Goal: Task Accomplishment & Management: Complete application form

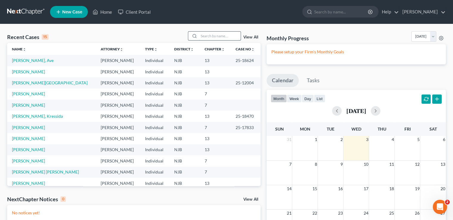
click at [216, 37] on input "search" at bounding box center [220, 36] width 42 height 9
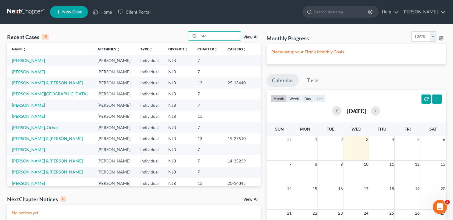
type input "han"
click at [27, 70] on link "[PERSON_NAME]" at bounding box center [28, 71] width 33 height 5
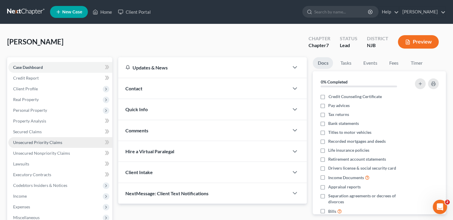
click at [35, 141] on span "Unsecured Priority Claims" at bounding box center [37, 142] width 49 height 5
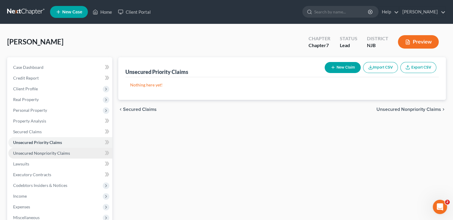
click at [39, 157] on link "Unsecured Nonpriority Claims" at bounding box center [60, 153] width 104 height 11
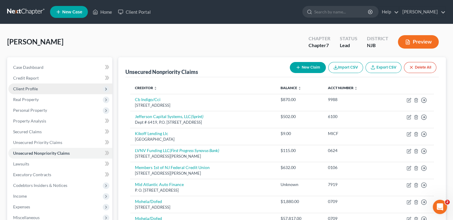
click at [34, 86] on span "Client Profile" at bounding box center [25, 88] width 25 height 5
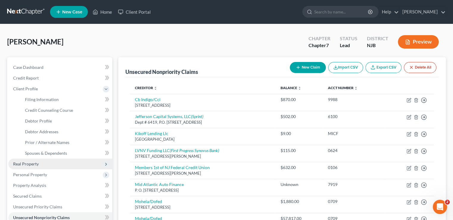
click at [41, 165] on span "Real Property" at bounding box center [60, 164] width 104 height 11
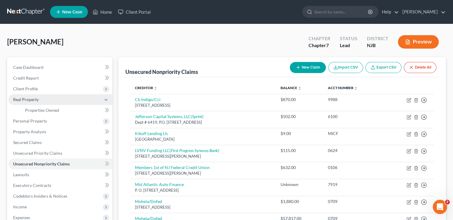
click at [104, 99] on icon at bounding box center [106, 99] width 5 height 5
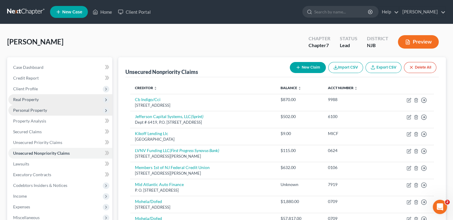
click at [51, 110] on span "Personal Property" at bounding box center [60, 110] width 104 height 11
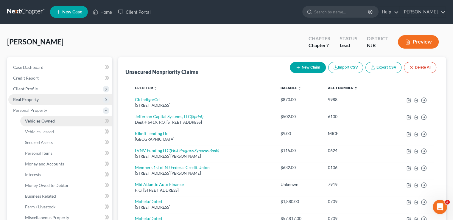
click at [50, 120] on span "Vehicles Owned" at bounding box center [40, 120] width 30 height 5
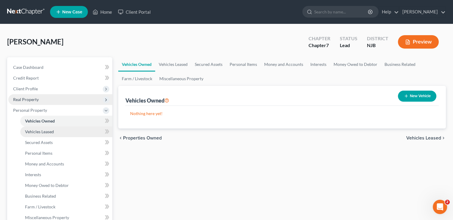
click at [49, 133] on span "Vehicles Leased" at bounding box center [39, 131] width 29 height 5
click at [53, 123] on span "Vehicles Owned" at bounding box center [40, 120] width 30 height 5
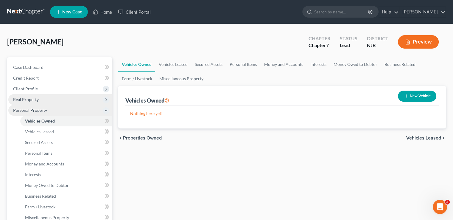
click at [108, 110] on icon at bounding box center [106, 110] width 5 height 5
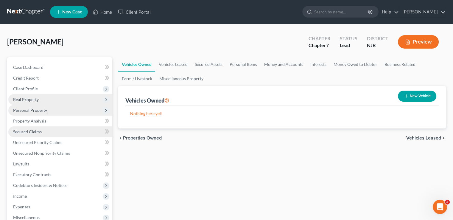
click at [84, 134] on link "Secured Claims" at bounding box center [60, 131] width 104 height 11
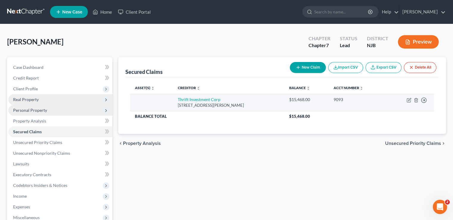
click at [401, 102] on td "Move to E Move to F Move to G Move to Notice Only" at bounding box center [410, 102] width 47 height 17
click at [254, 104] on div "[STREET_ADDRESS][PERSON_NAME]" at bounding box center [229, 106] width 102 height 6
click at [407, 99] on icon "button" at bounding box center [409, 101] width 4 height 4
select select "33"
select select "0"
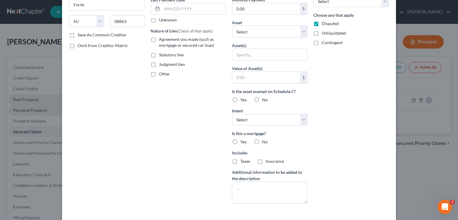
scroll to position [115, 0]
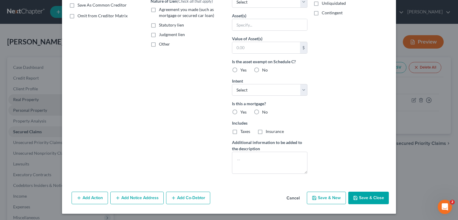
click at [360, 194] on button "Save & Close" at bounding box center [368, 198] width 41 height 13
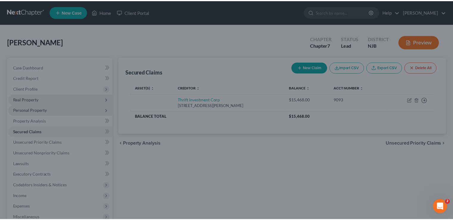
scroll to position [50, 0]
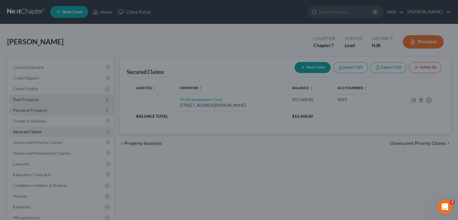
type input "0"
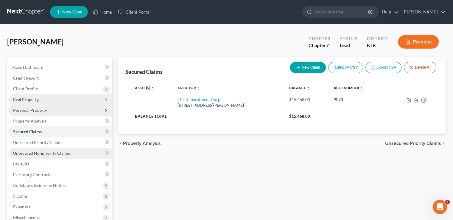
click at [50, 150] on link "Unsecured Nonpriority Claims" at bounding box center [60, 153] width 104 height 11
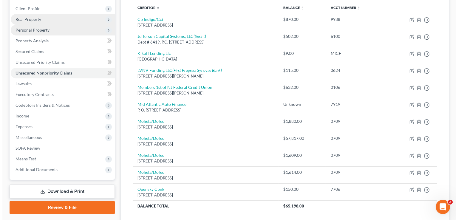
scroll to position [94, 0]
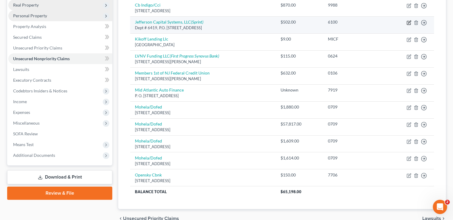
click at [408, 21] on icon "button" at bounding box center [409, 22] width 5 height 5
select select "0"
select select "1"
select select "0"
select select "4"
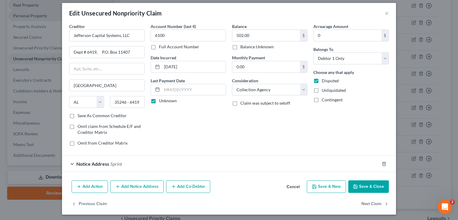
scroll to position [5, 0]
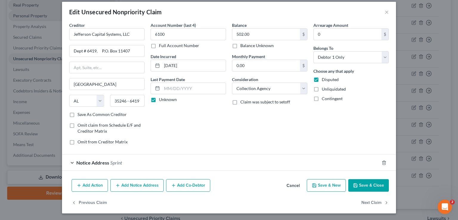
click at [100, 160] on span "Notice Address" at bounding box center [92, 163] width 33 height 6
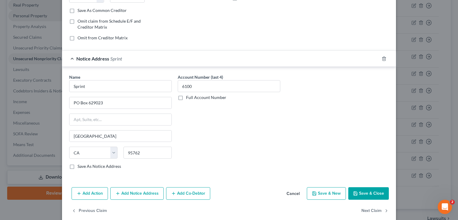
scroll to position [117, 0]
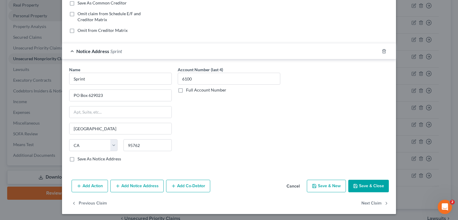
click at [129, 186] on button "Add Notice Address" at bounding box center [136, 186] width 53 height 13
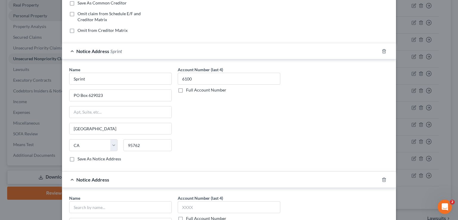
scroll to position [236, 0]
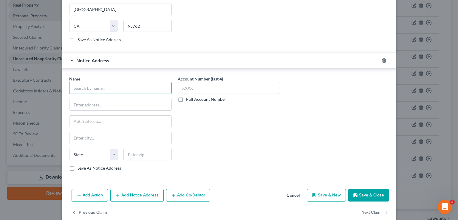
click at [85, 90] on input "text" at bounding box center [120, 88] width 103 height 12
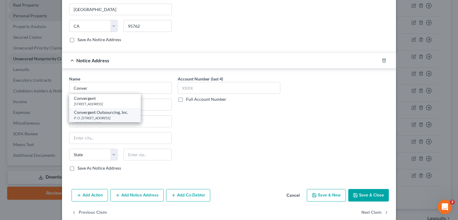
click at [110, 115] on div "P. O. [STREET_ADDRESS]" at bounding box center [105, 117] width 62 height 5
type input "Convergent Outsourcing, Inc."
type input "P. O. Box 9004"
type input "Renton"
select select "50"
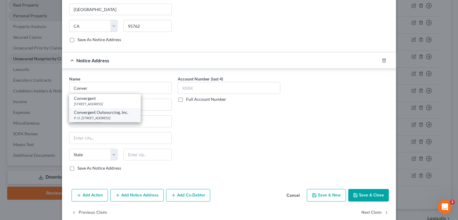
type input "98057 - 9004"
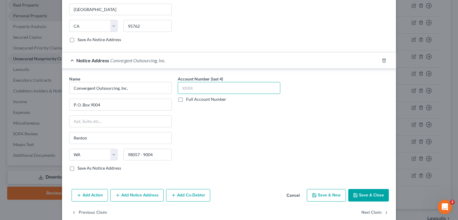
click at [185, 86] on input "text" at bounding box center [229, 88] width 103 height 12
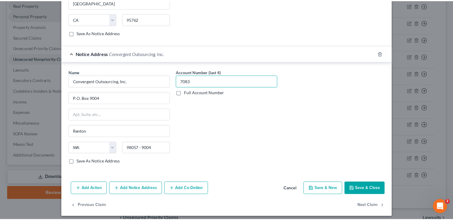
scroll to position [245, 0]
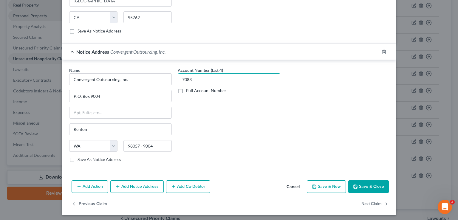
type input "7083"
click at [378, 182] on button "Save & Close" at bounding box center [368, 186] width 41 height 13
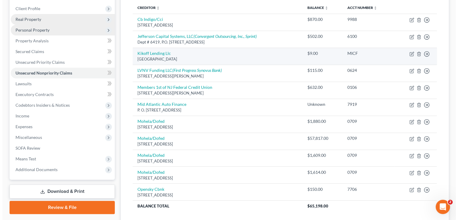
scroll to position [65, 0]
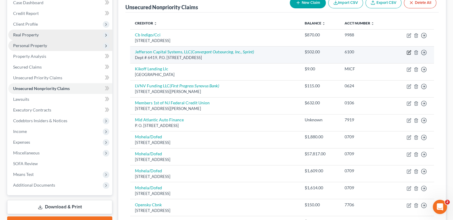
click at [408, 53] on icon "button" at bounding box center [409, 52] width 5 height 5
select select "0"
select select "1"
select select "0"
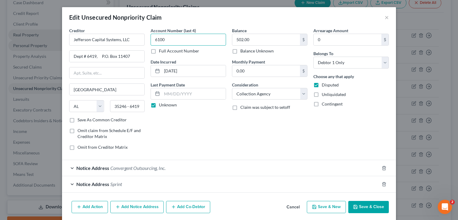
drag, startPoint x: 164, startPoint y: 39, endPoint x: 149, endPoint y: 39, distance: 14.9
click at [151, 39] on input "6100" at bounding box center [188, 40] width 75 height 12
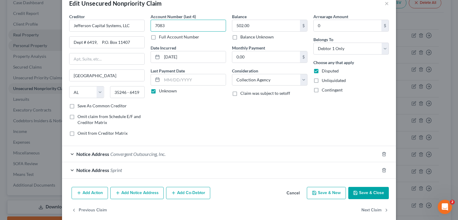
scroll to position [21, 0]
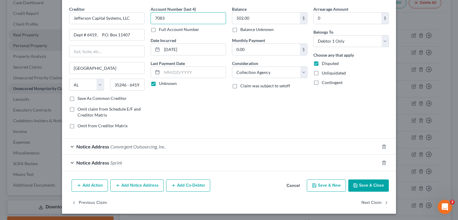
type input "7083"
click at [82, 186] on button "Add Action" at bounding box center [90, 185] width 36 height 13
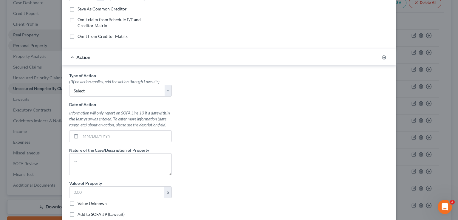
scroll to position [111, 0]
click at [382, 55] on icon "button" at bounding box center [384, 57] width 5 height 5
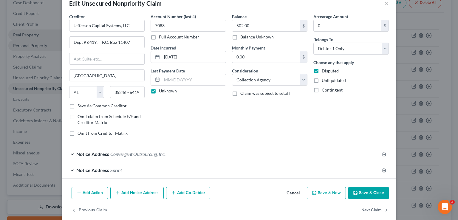
scroll to position [21, 0]
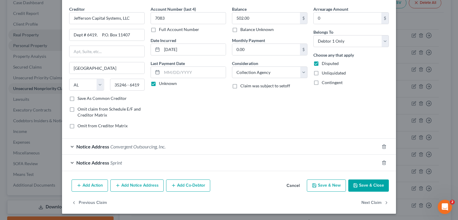
click at [139, 184] on button "Add Notice Address" at bounding box center [136, 185] width 53 height 13
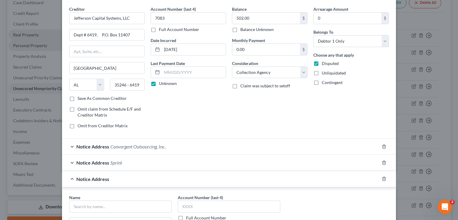
scroll to position [111, 0]
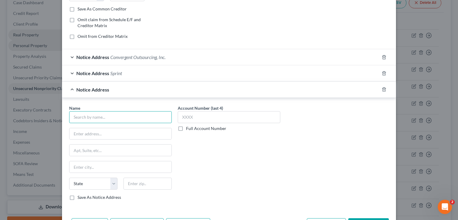
click at [103, 117] on input "text" at bounding box center [120, 117] width 103 height 12
click at [109, 135] on input "text" at bounding box center [120, 133] width 102 height 11
type input "Afni"
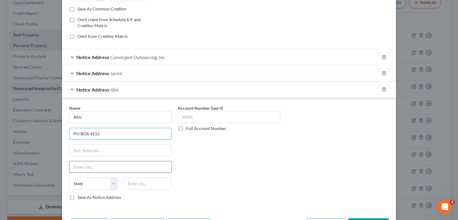
type input "PO BOX 4115"
click at [89, 166] on input "text" at bounding box center [120, 166] width 102 height 11
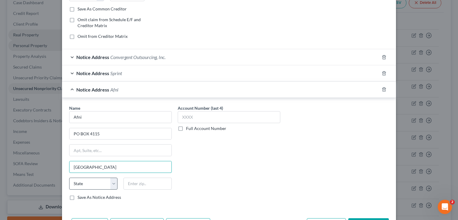
type input "[GEOGRAPHIC_DATA]"
drag, startPoint x: 110, startPoint y: 181, endPoint x: 120, endPoint y: 178, distance: 10.5
click at [110, 182] on select "State [US_STATE] AK AR AZ CA CO CT DE DC [GEOGRAPHIC_DATA] [GEOGRAPHIC_DATA] GU…" at bounding box center [93, 184] width 48 height 12
select select "4"
click at [69, 178] on select "State [US_STATE] AK AR AZ CA CO CT DE DC [GEOGRAPHIC_DATA] [GEOGRAPHIC_DATA] GU…" at bounding box center [93, 184] width 48 height 12
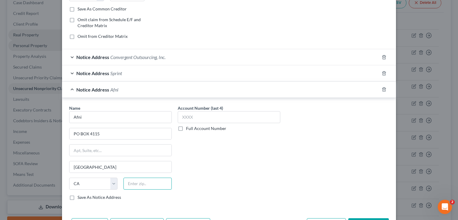
click at [138, 184] on input "text" at bounding box center [147, 184] width 48 height 12
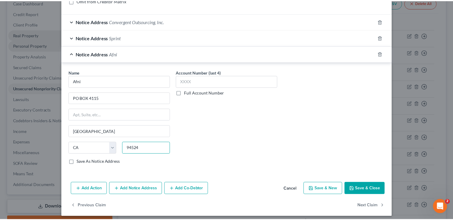
scroll to position [149, 0]
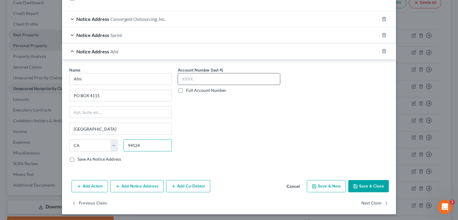
type input "94524"
click at [208, 79] on input "text" at bounding box center [229, 79] width 103 height 12
type input "7"
type input "4501"
click at [362, 185] on button "Save & Close" at bounding box center [368, 186] width 41 height 13
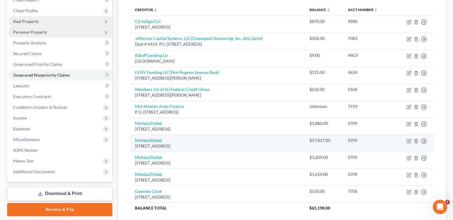
scroll to position [65, 0]
